Goal: Transaction & Acquisition: Download file/media

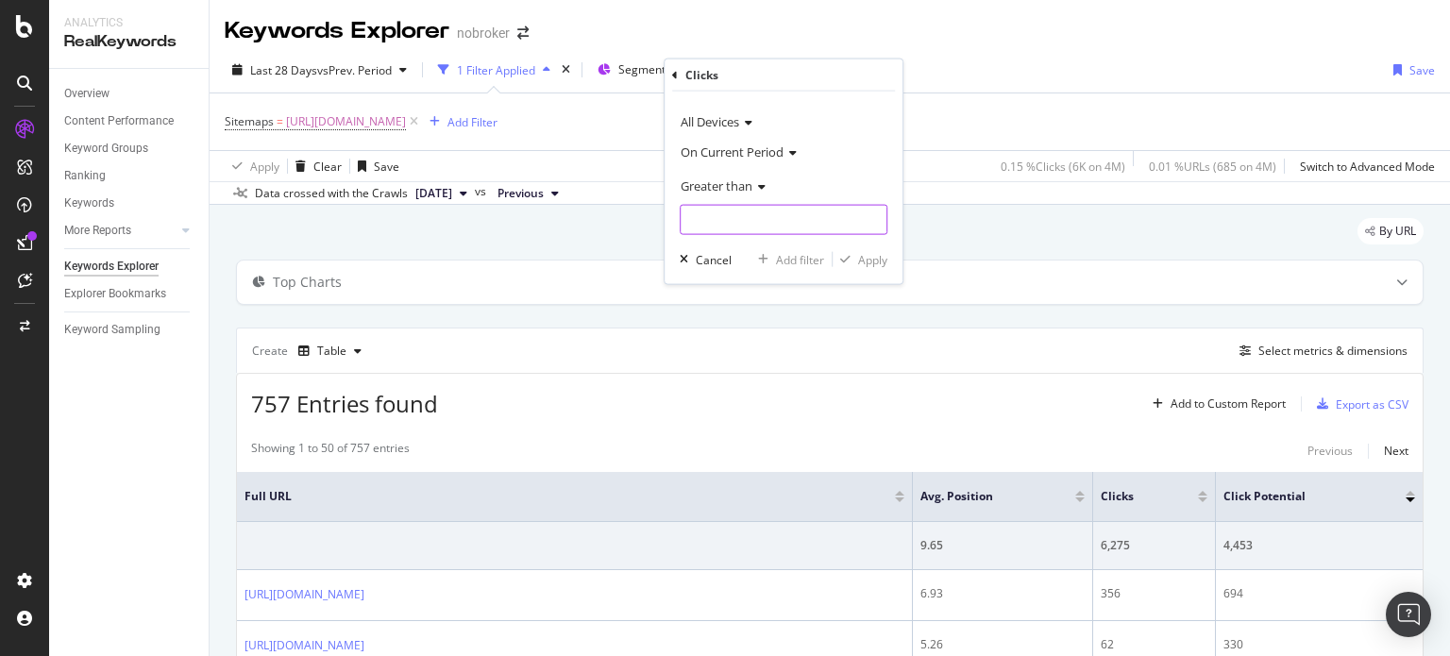
scroll to position [121, 0]
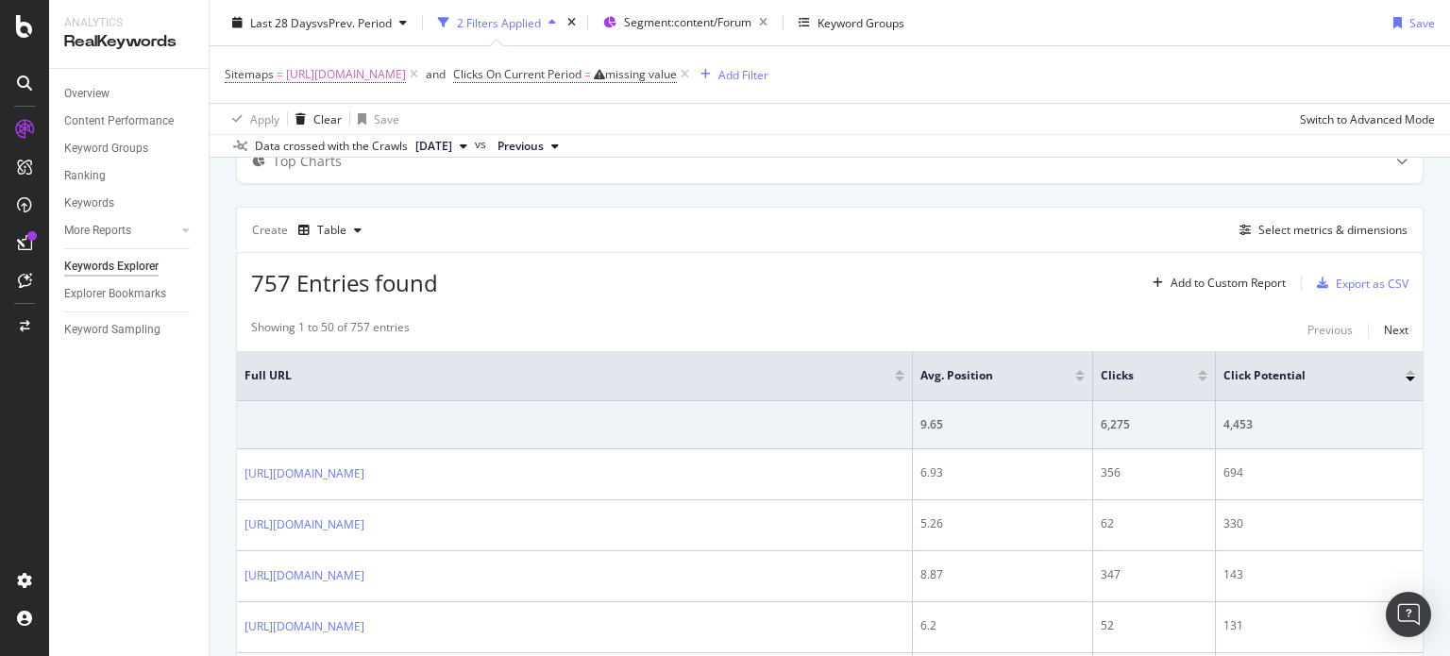
click at [579, 221] on div "Create Table Select metrics & dimensions" at bounding box center [829, 229] width 1187 height 45
click at [677, 75] on div "missing value" at bounding box center [641, 74] width 72 height 16
click at [780, 207] on input "number" at bounding box center [816, 217] width 208 height 30
click at [749, 260] on div "Cancel" at bounding box center [746, 256] width 36 height 16
click at [693, 82] on icon at bounding box center [685, 74] width 16 height 19
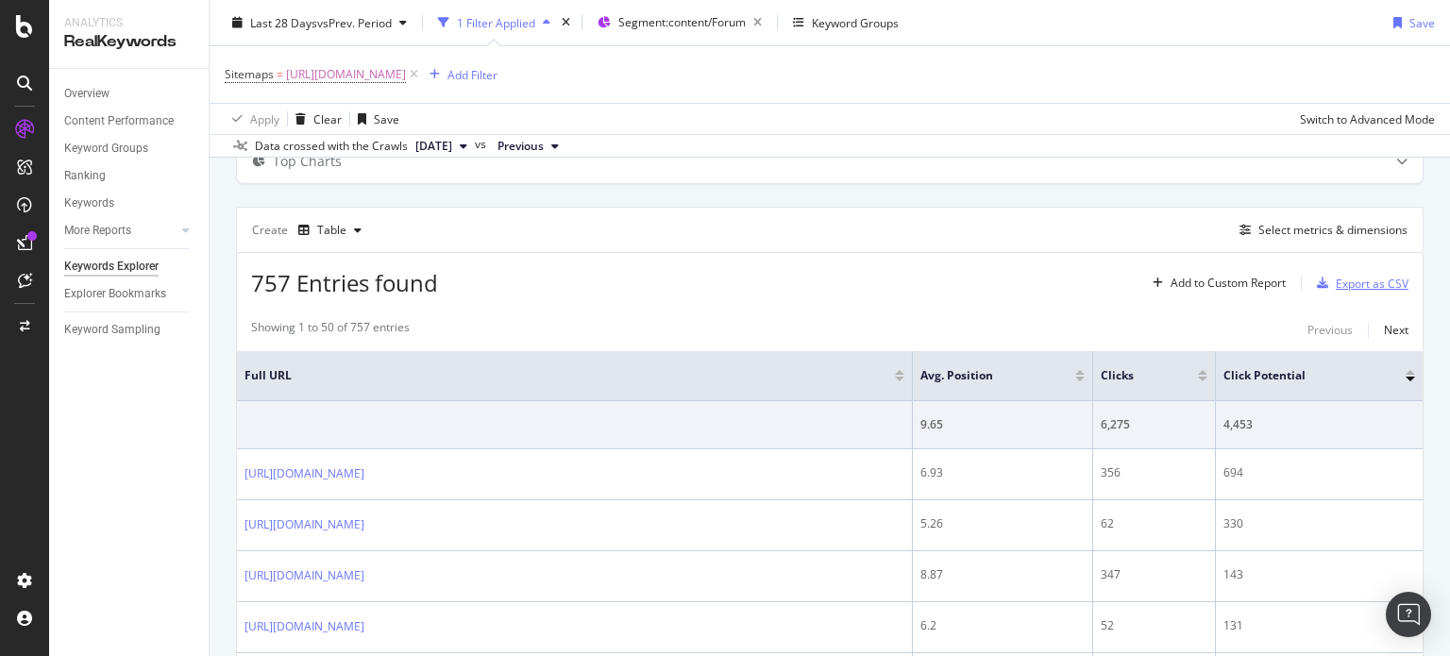
click at [1350, 278] on div "Export as CSV" at bounding box center [1371, 284] width 73 height 16
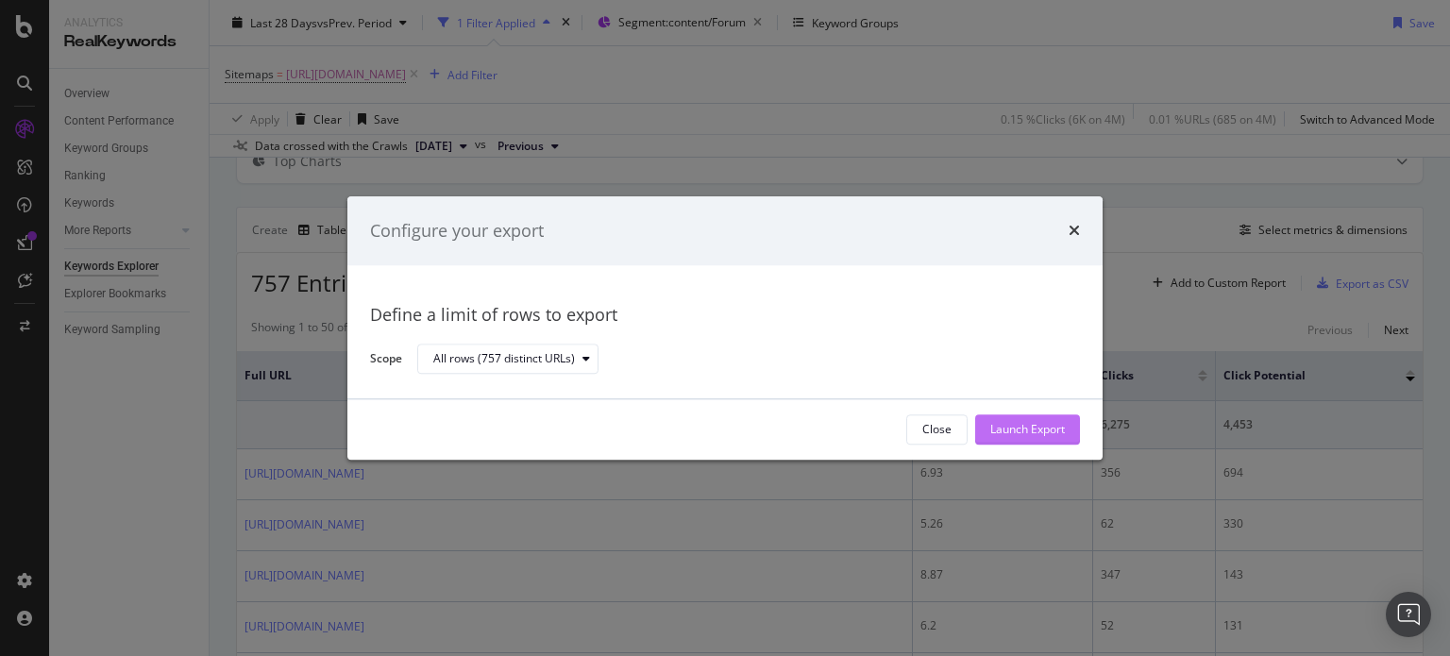
click at [999, 422] on div "Launch Export" at bounding box center [1027, 430] width 75 height 16
